Goal: Find specific page/section: Find specific page/section

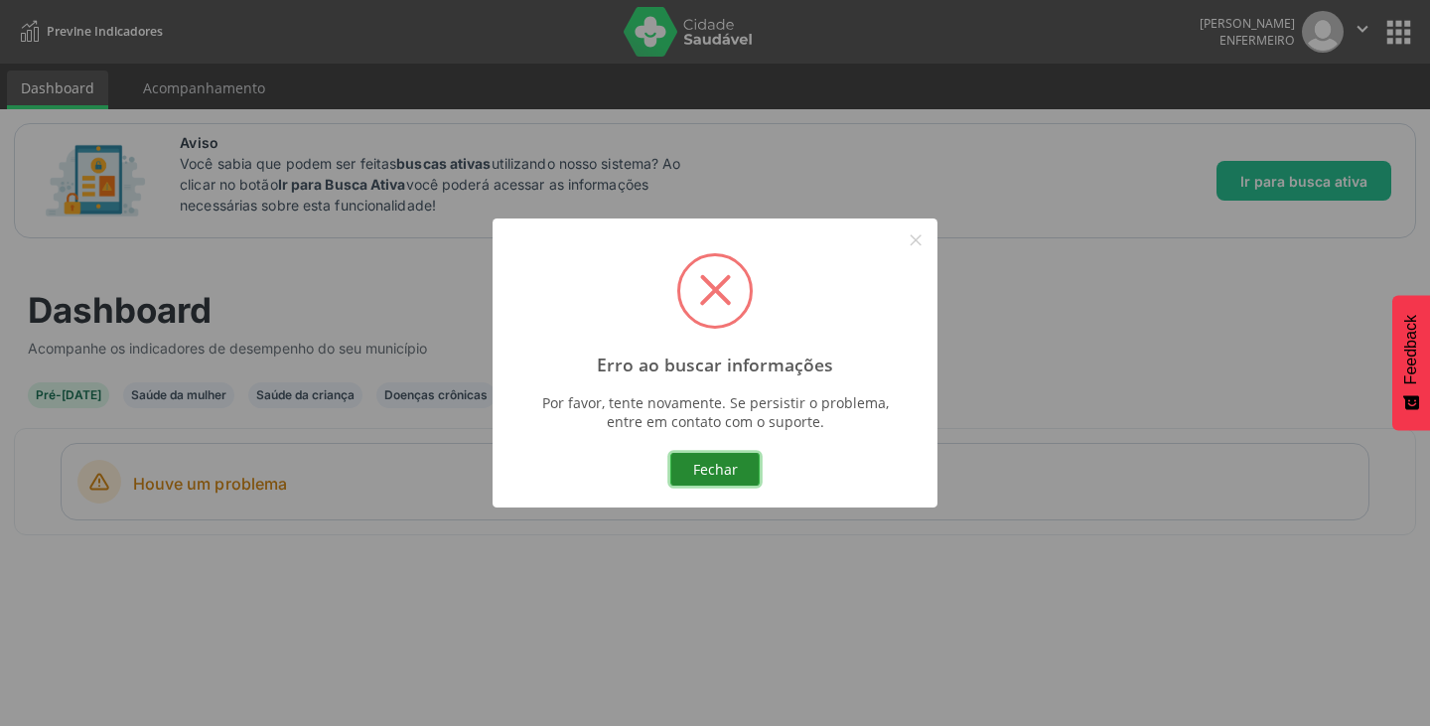
click at [697, 465] on button "Fechar" at bounding box center [714, 470] width 89 height 34
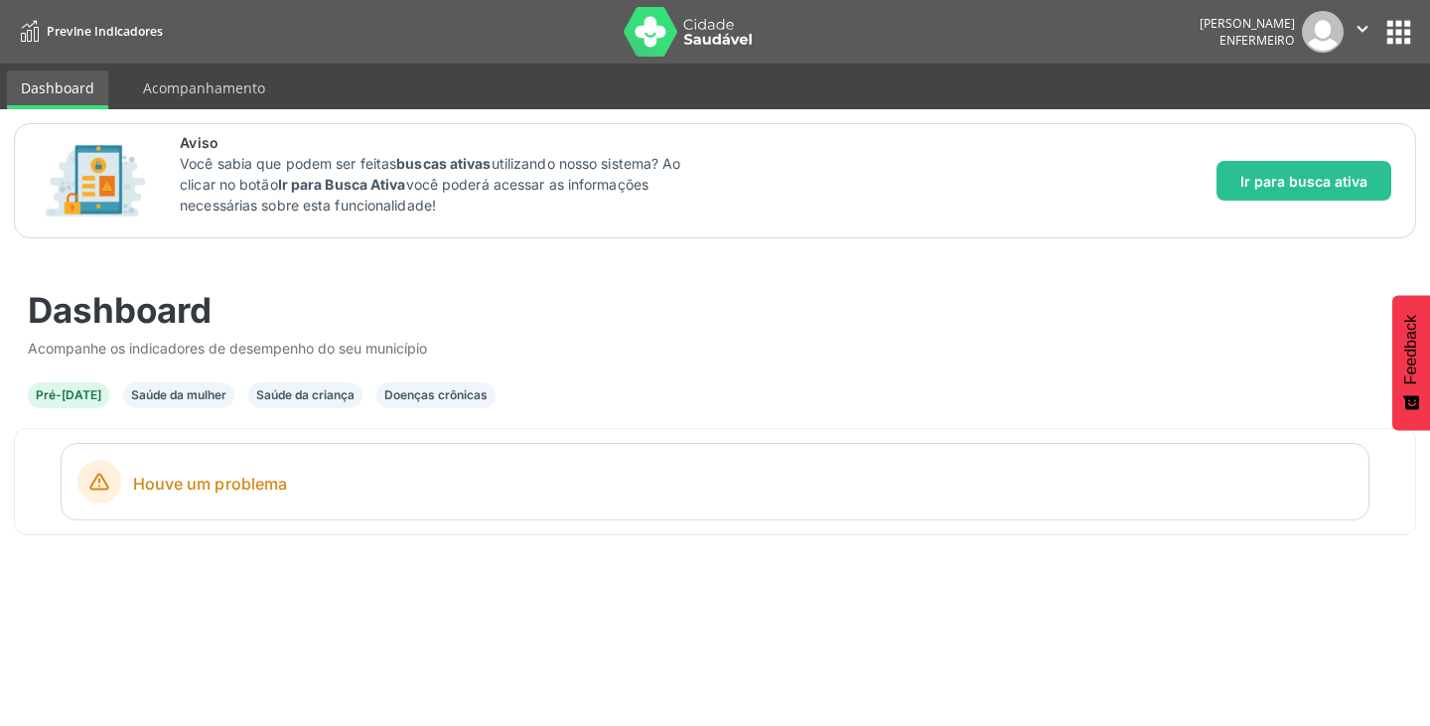
click at [123, 399] on div "Saúde da mulher" at bounding box center [178, 395] width 111 height 26
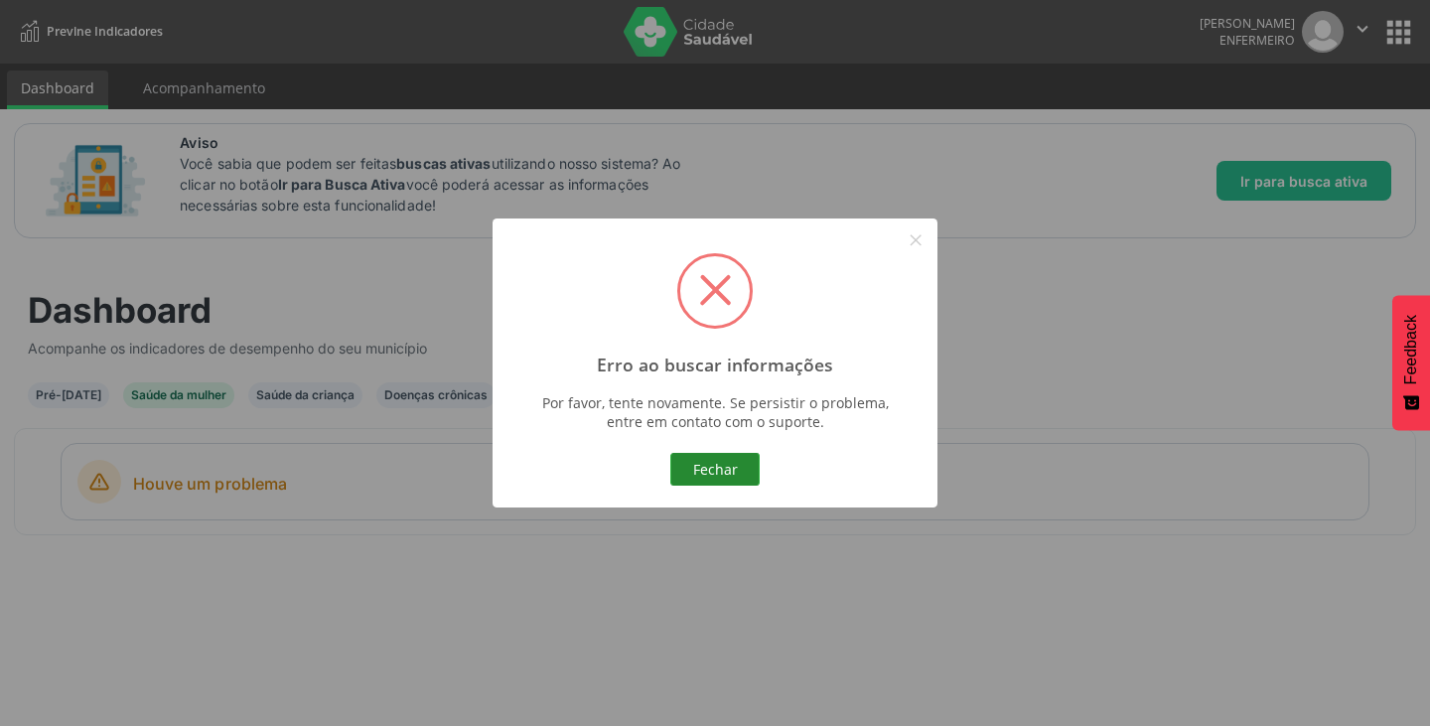
drag, startPoint x: 731, startPoint y: 464, endPoint x: 520, endPoint y: 454, distance: 210.8
click at [730, 464] on button "Fechar" at bounding box center [714, 470] width 89 height 34
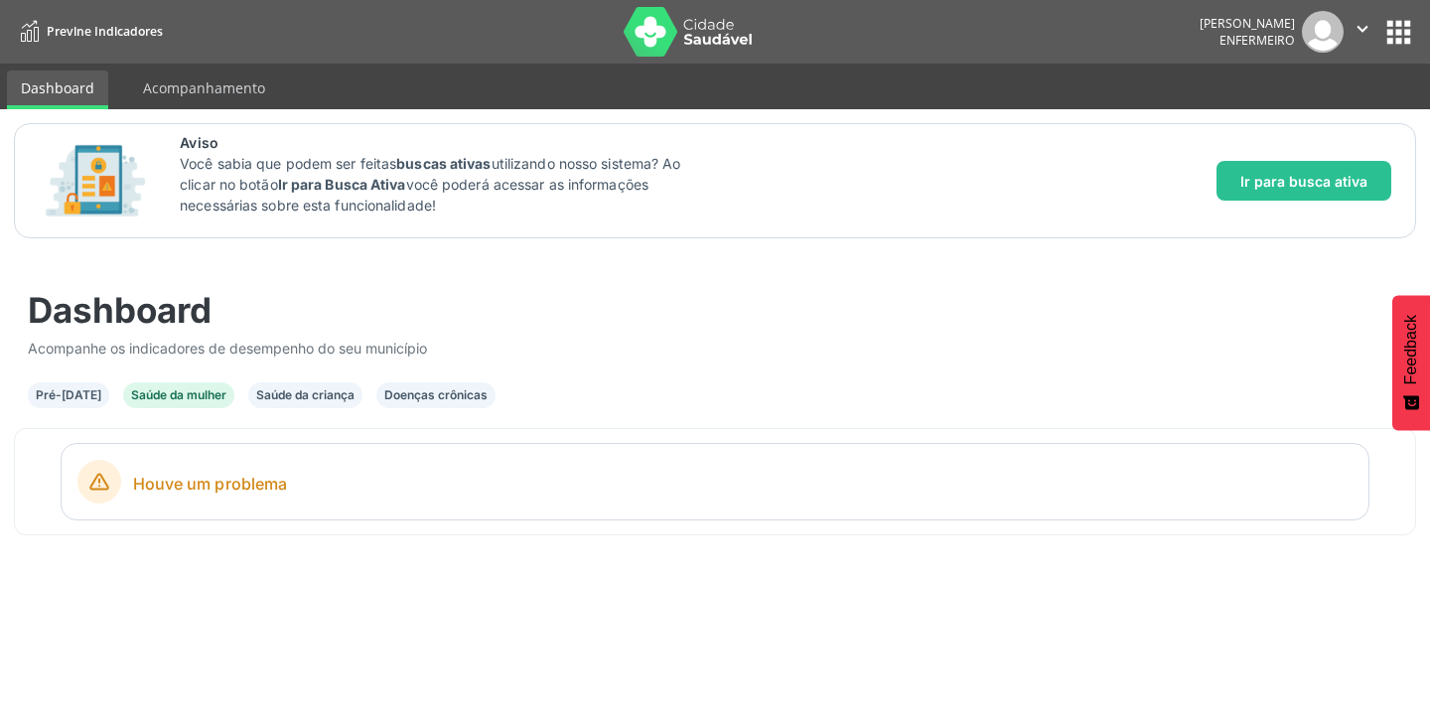
click at [27, 391] on div "Dashboard Acompanhe os indicadores de desempenho do seu município Pré-[DATE] Sa…" at bounding box center [715, 340] width 1402 height 204
click at [47, 397] on div "Pré-[DATE]" at bounding box center [69, 395] width 66 height 18
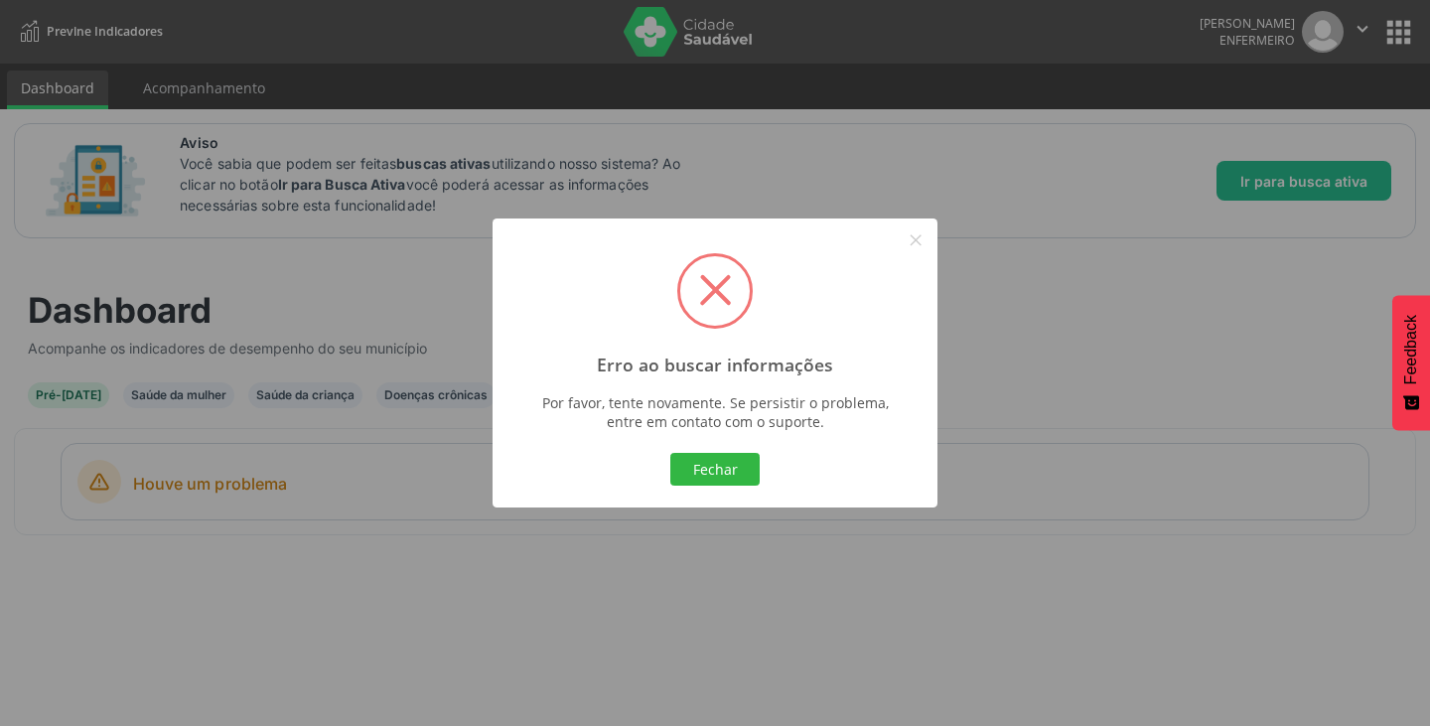
click at [671, 476] on button "Fechar" at bounding box center [714, 470] width 89 height 34
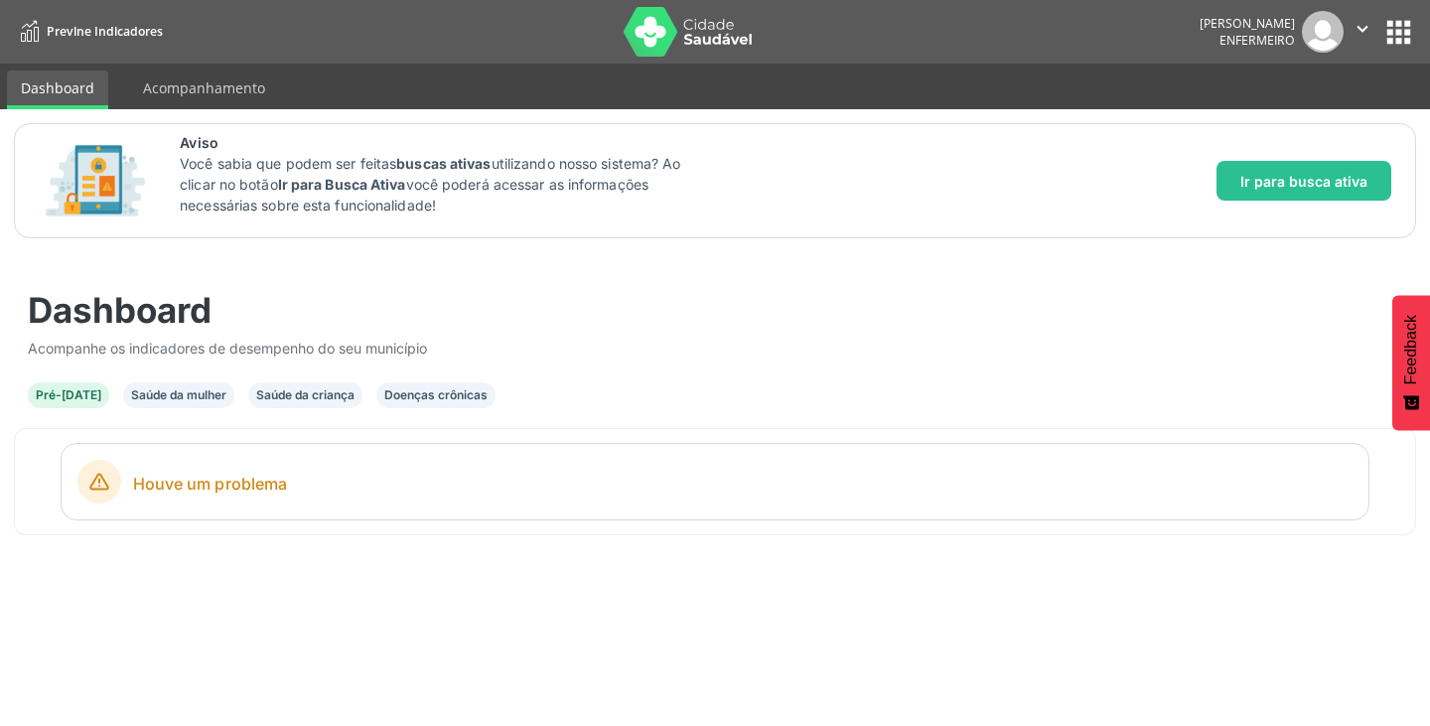
drag, startPoint x: 140, startPoint y: 48, endPoint x: 207, endPoint y: 90, distance: 79.1
click at [142, 51] on nav "Previne Indicadores [PERSON_NAME] Enfermeiro  Configurações Sair apps" at bounding box center [715, 32] width 1430 height 64
click at [215, 94] on link "Acompanhamento" at bounding box center [204, 88] width 150 height 35
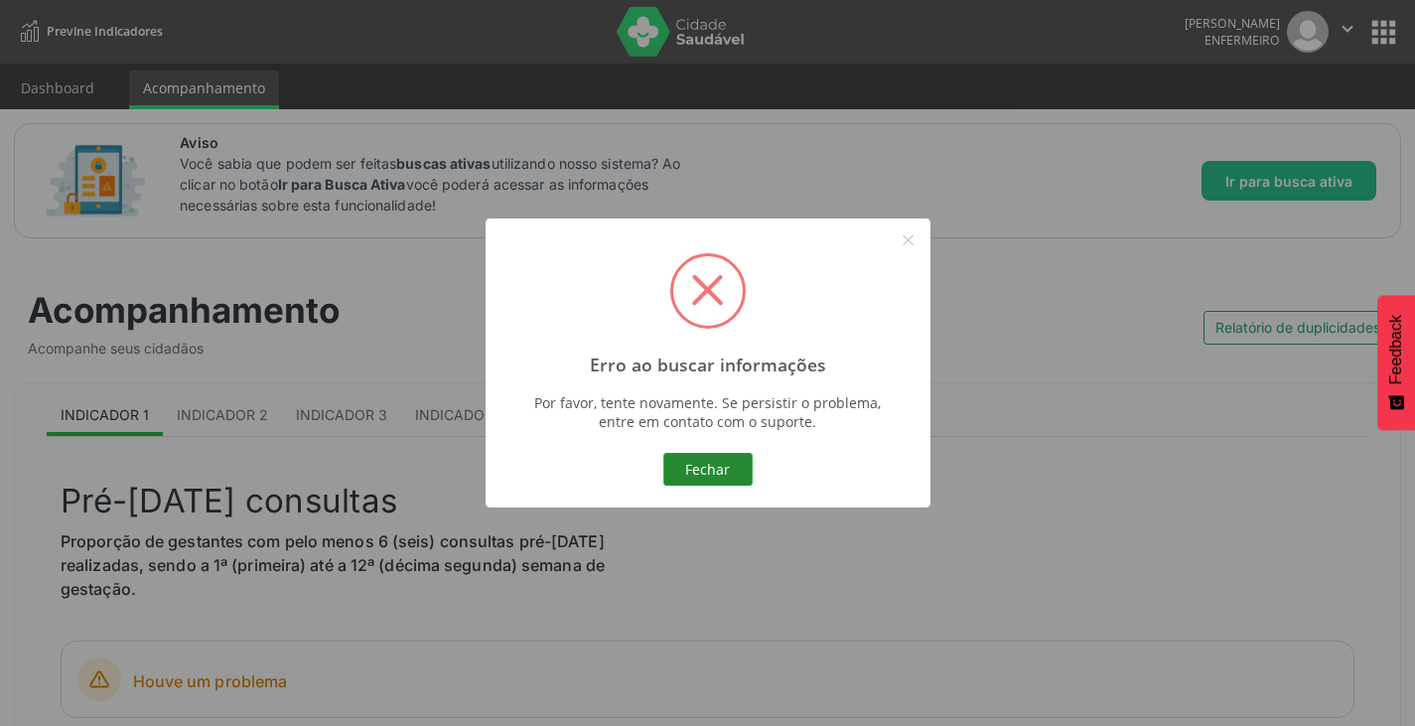
click at [729, 470] on button "Fechar" at bounding box center [707, 470] width 89 height 34
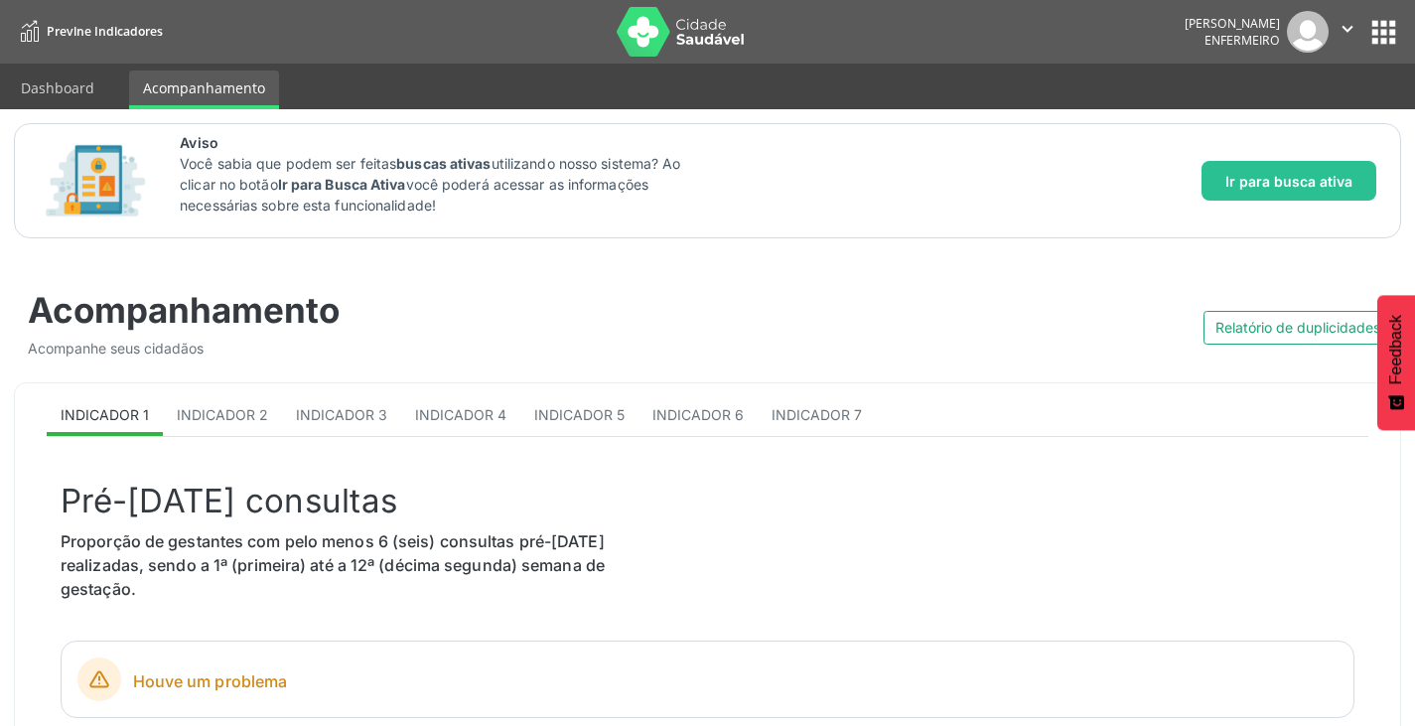
click at [1379, 44] on button "apps" at bounding box center [1383, 32] width 35 height 35
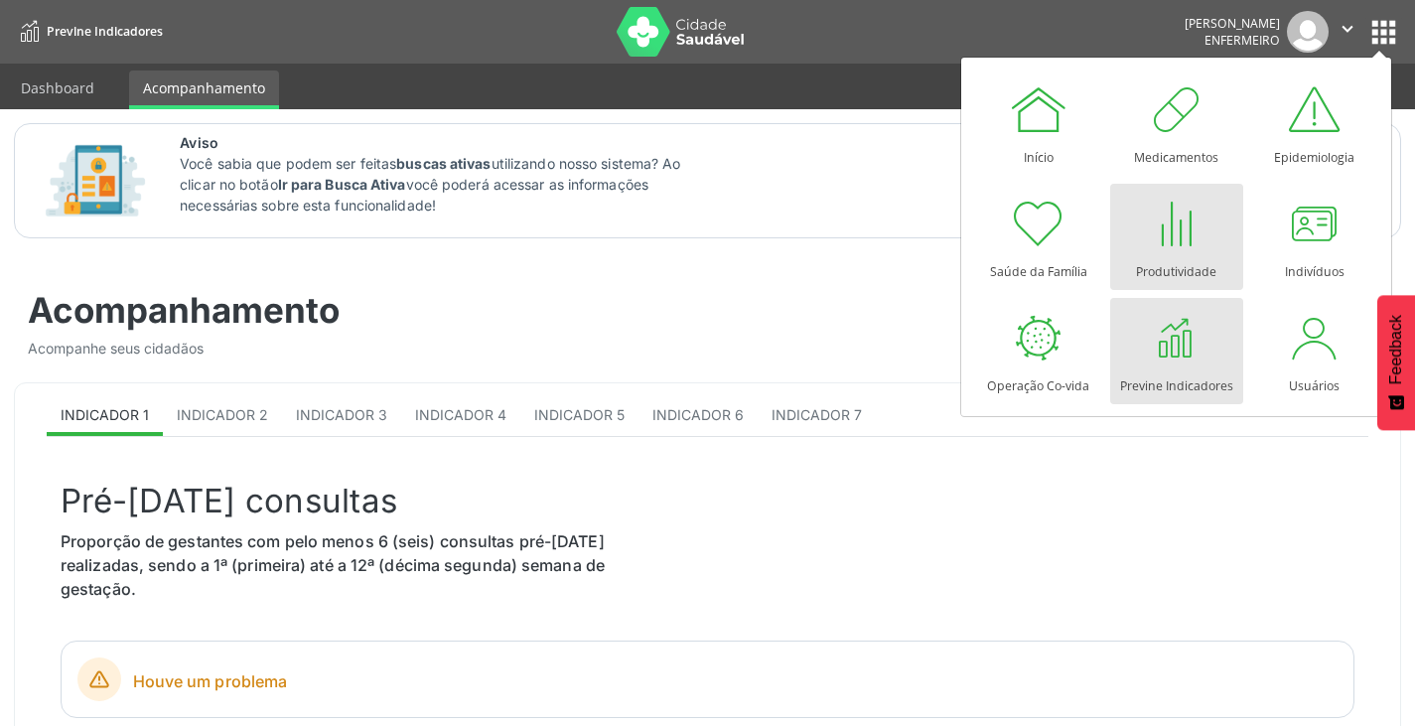
click at [1147, 241] on div at bounding box center [1177, 224] width 60 height 60
